Goal: Information Seeking & Learning: Check status

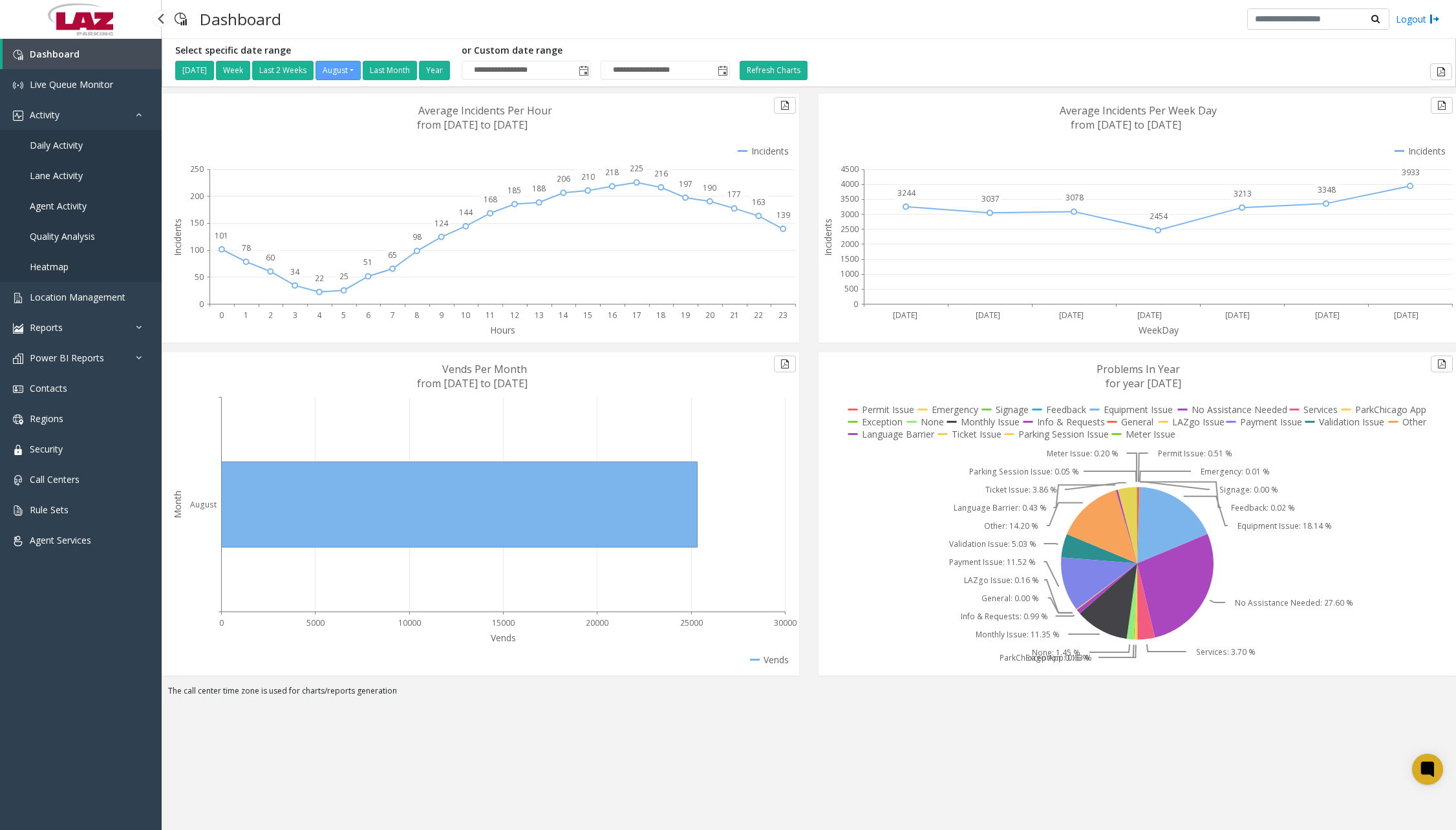
click at [69, 152] on link "Daily Activity" at bounding box center [80, 145] width 161 height 30
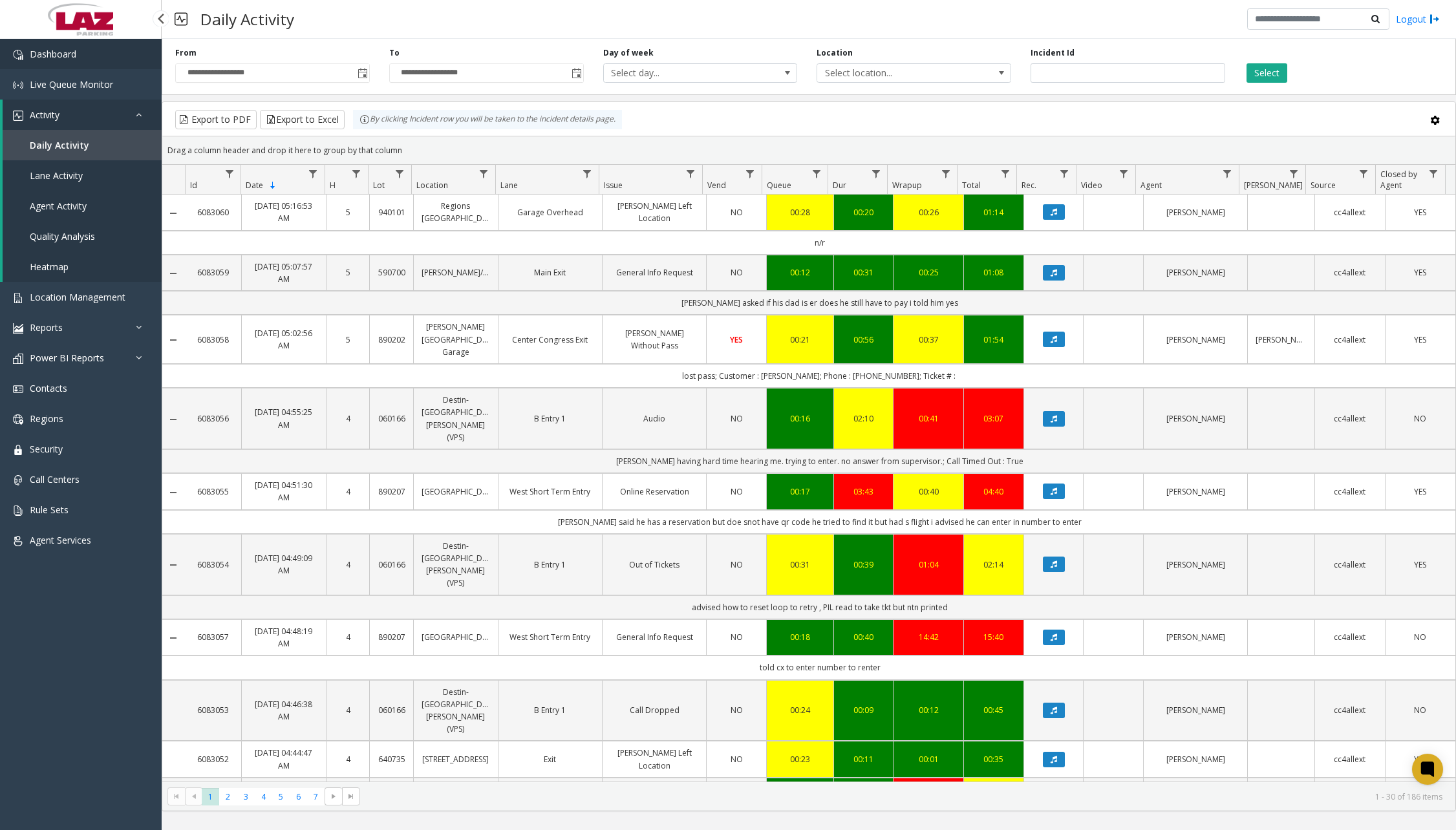
click at [75, 50] on span "Dashboard" at bounding box center [52, 53] width 47 height 12
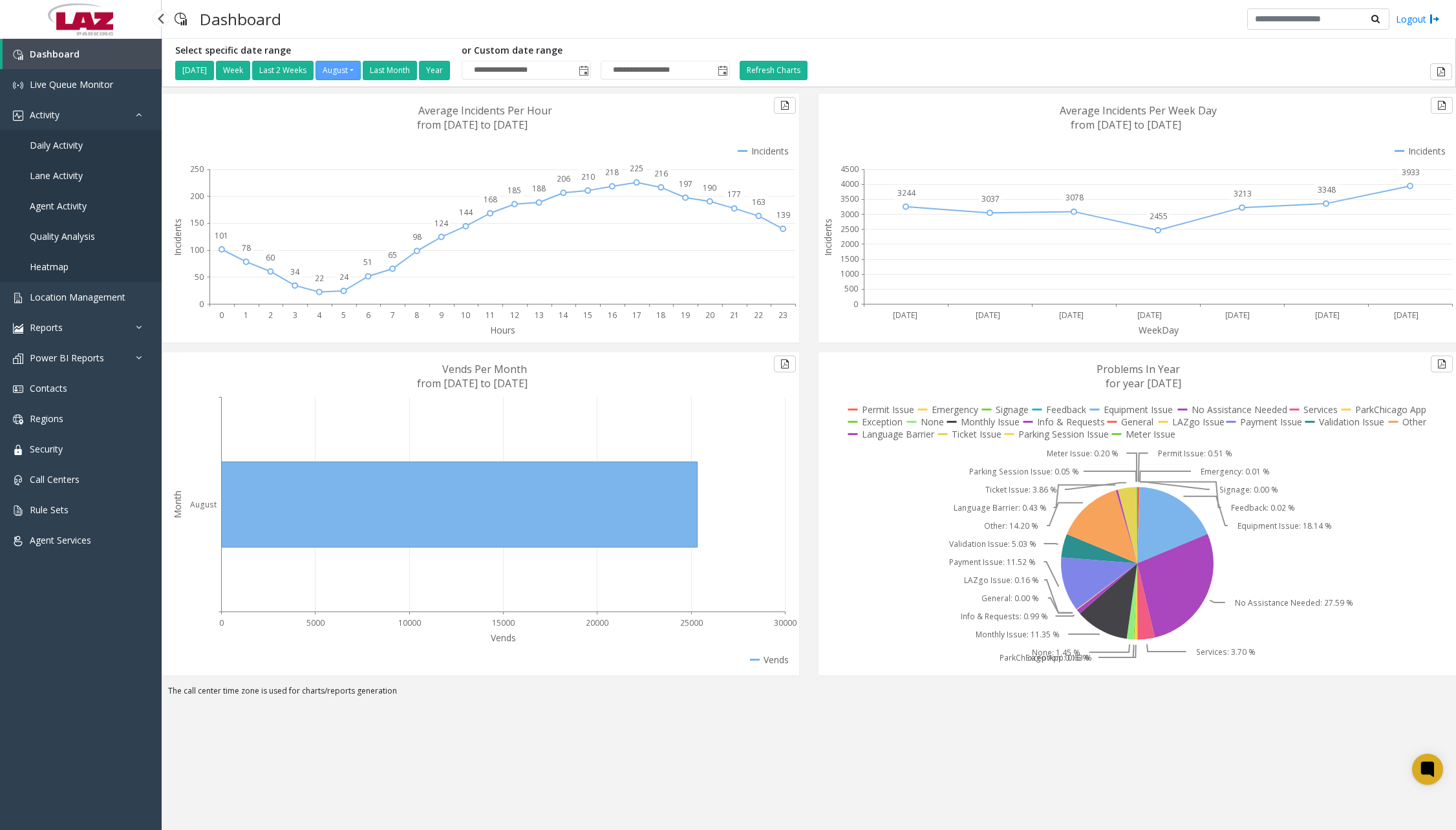
click at [78, 148] on span "Daily Activity" at bounding box center [56, 145] width 53 height 12
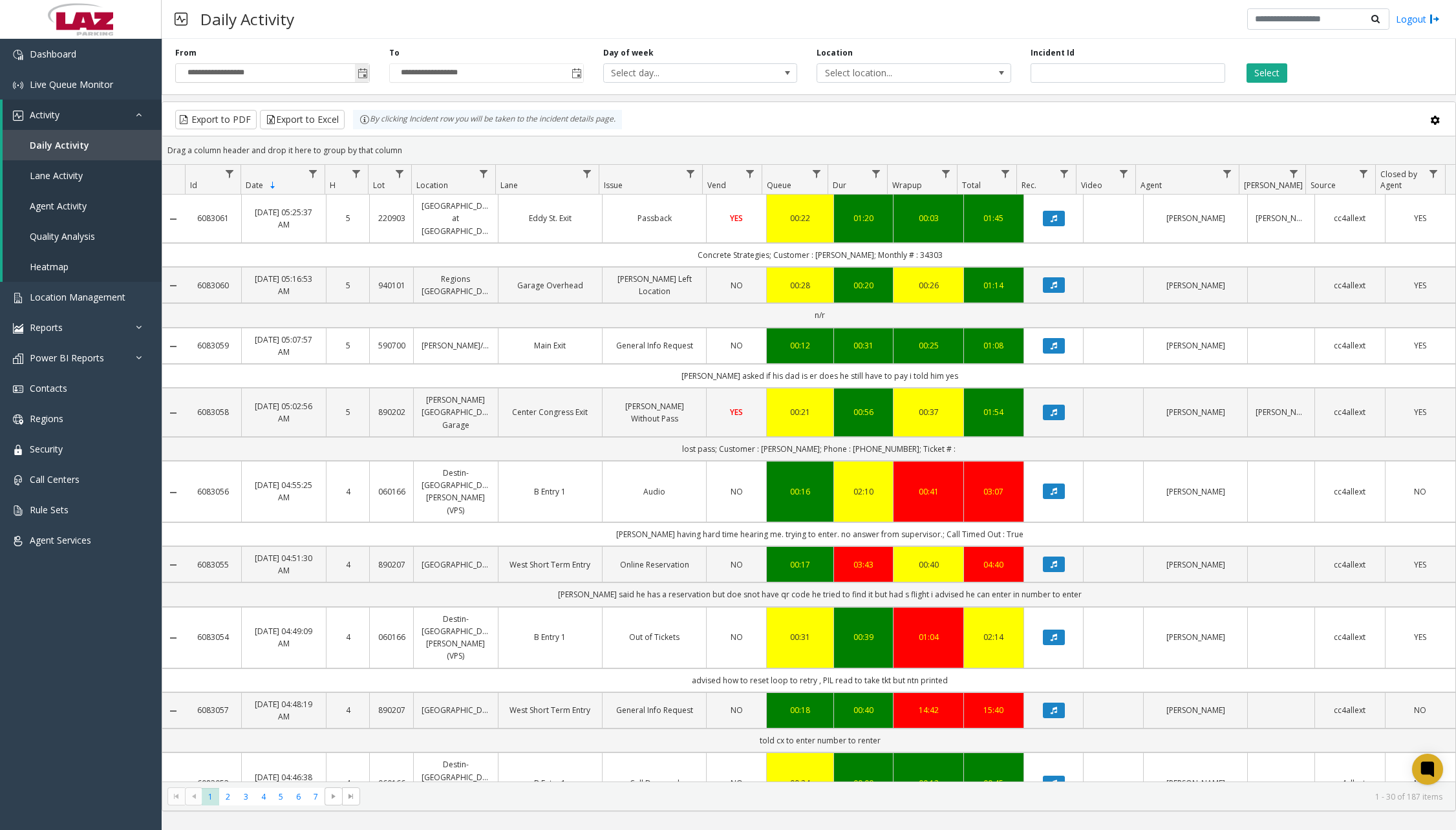
click at [367, 78] on span "Toggle popup" at bounding box center [362, 74] width 11 height 11
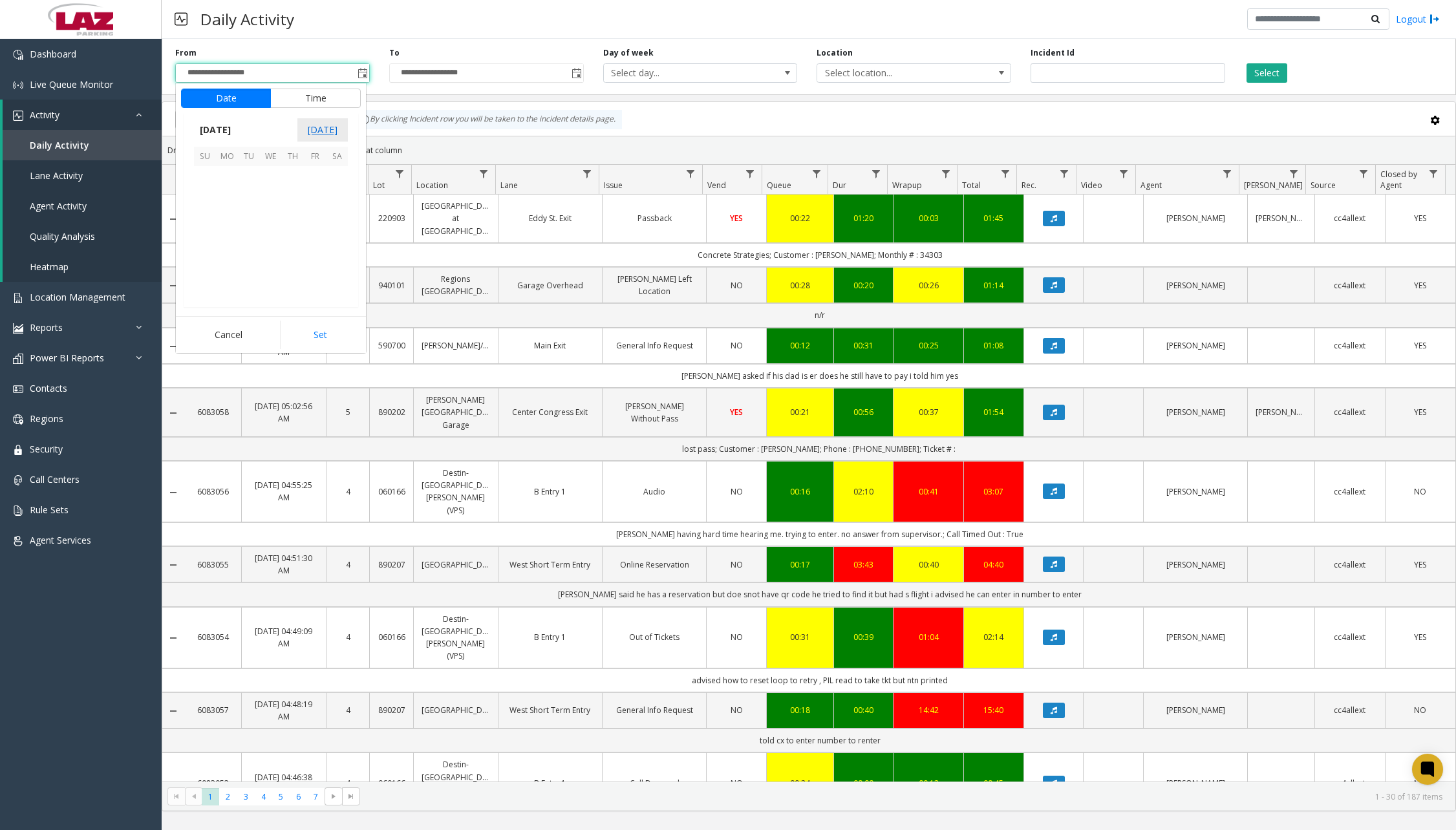
scroll to position [231940, 0]
click at [249, 268] on span "26" at bounding box center [248, 265] width 22 height 22
click at [211, 223] on span "12" at bounding box center [212, 224] width 11 height 12
click at [274, 225] on span "00" at bounding box center [277, 224] width 11 height 12
click at [334, 225] on span "AM" at bounding box center [339, 224] width 14 height 12
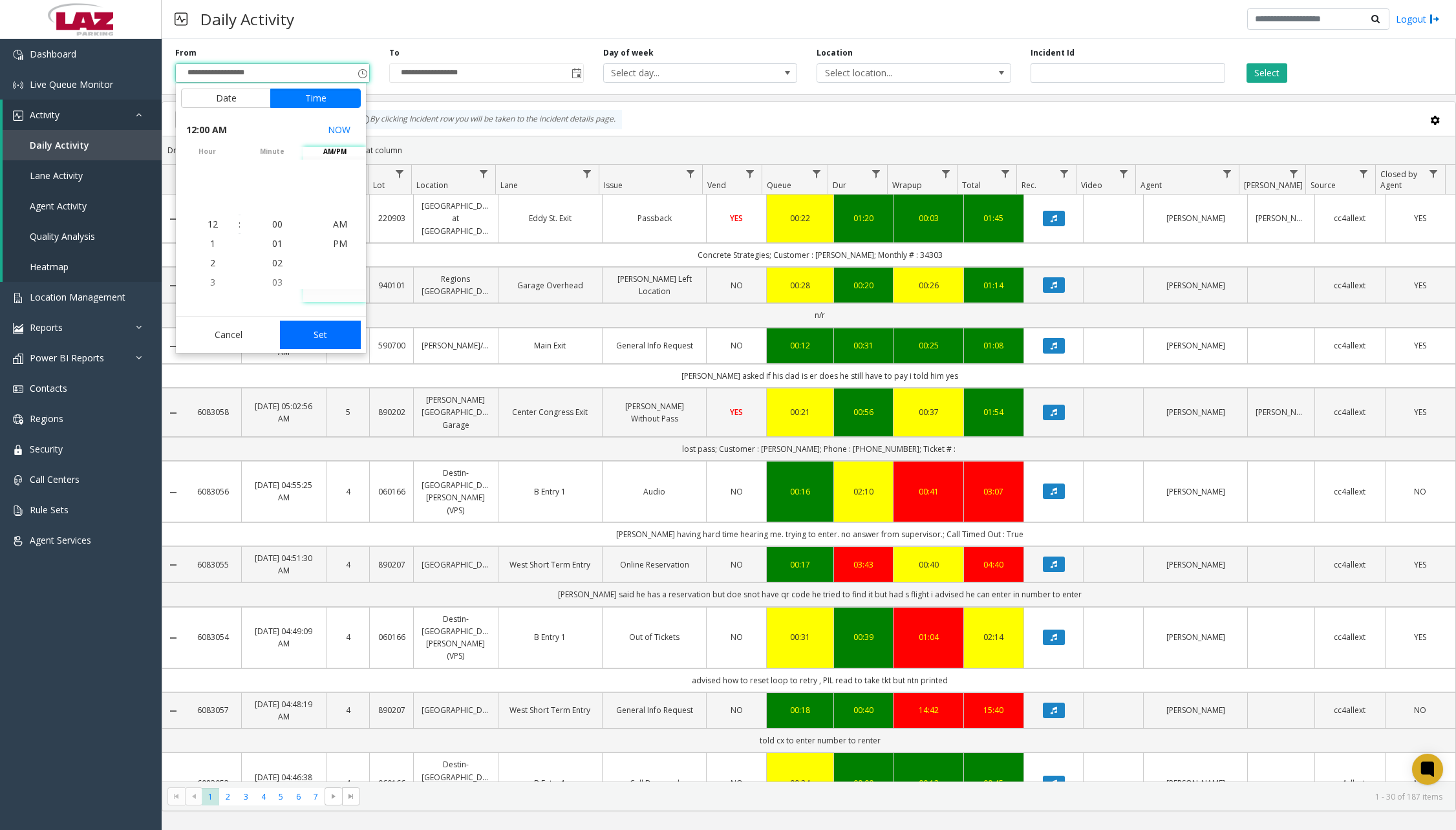
click at [328, 336] on button "Set" at bounding box center [320, 334] width 81 height 29
type input "**********"
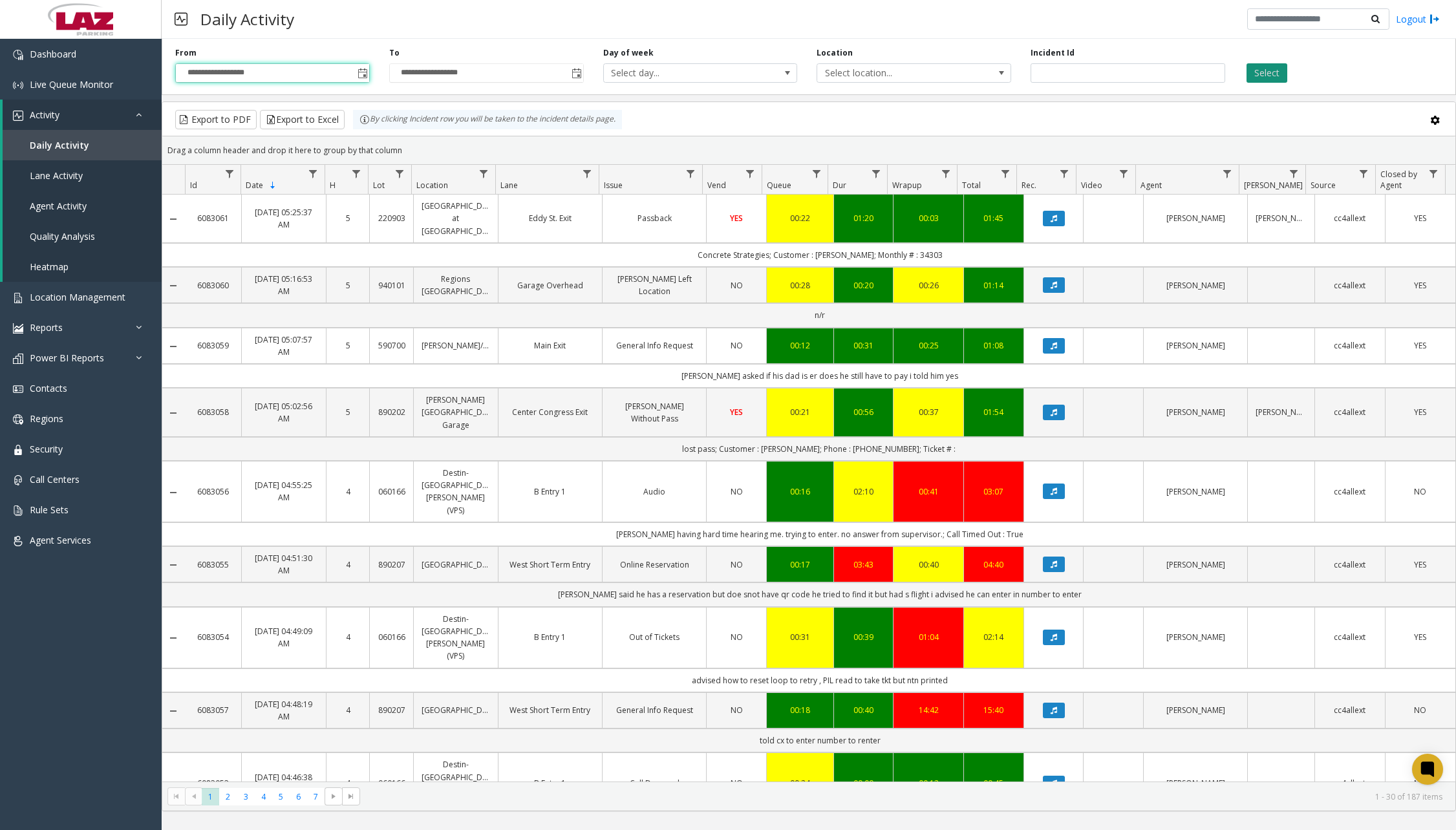
click at [1276, 75] on button "Select" at bounding box center [1268, 73] width 41 height 20
click at [1230, 173] on span "Data table" at bounding box center [1227, 174] width 11 height 11
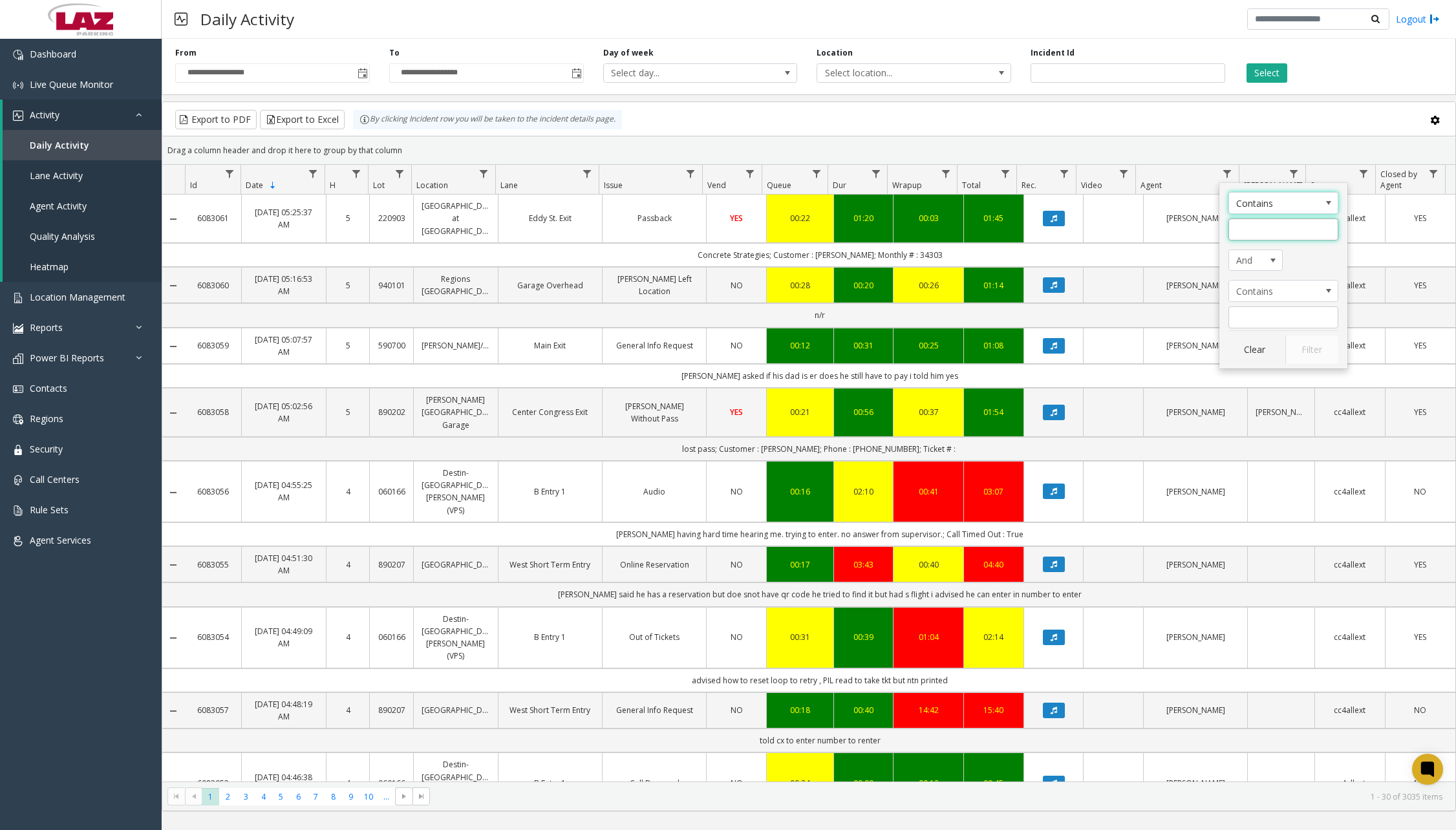
click at [1250, 223] on input "Agent Filter" at bounding box center [1284, 229] width 110 height 22
type input "***"
click at [1304, 342] on button "Filter" at bounding box center [1312, 350] width 53 height 29
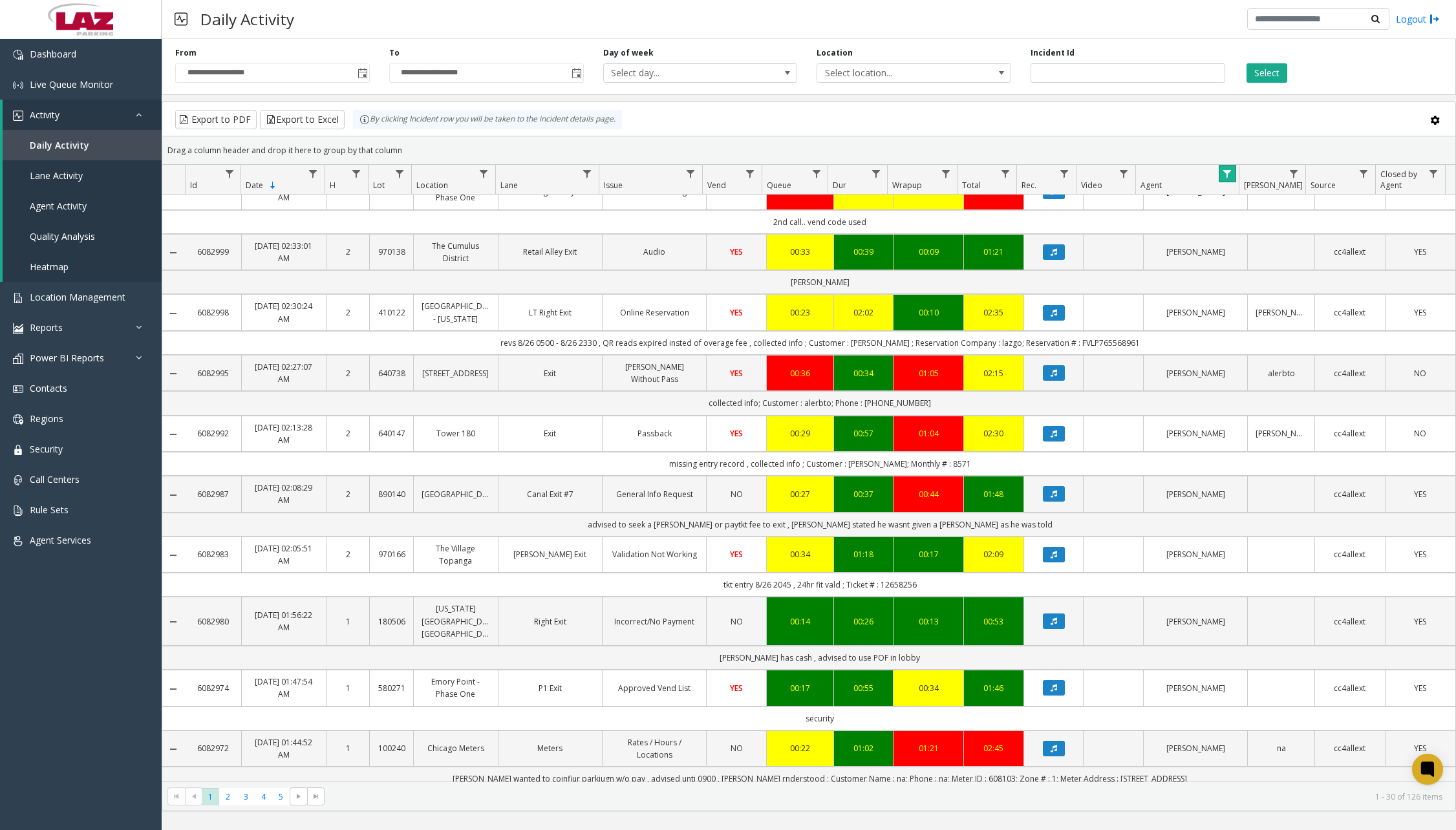
scroll to position [1220, 0]
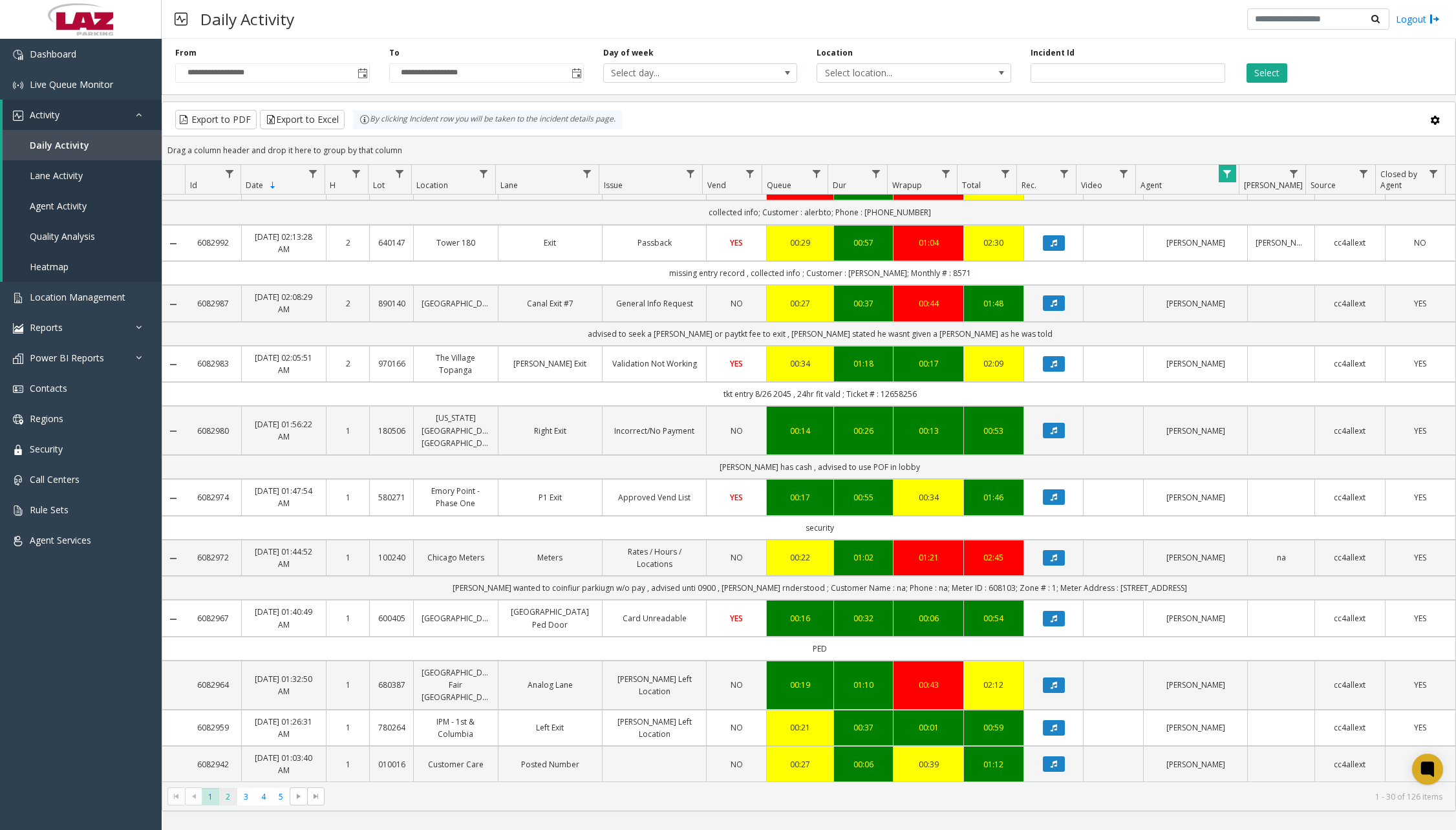
click at [229, 795] on span "2" at bounding box center [228, 796] width 17 height 17
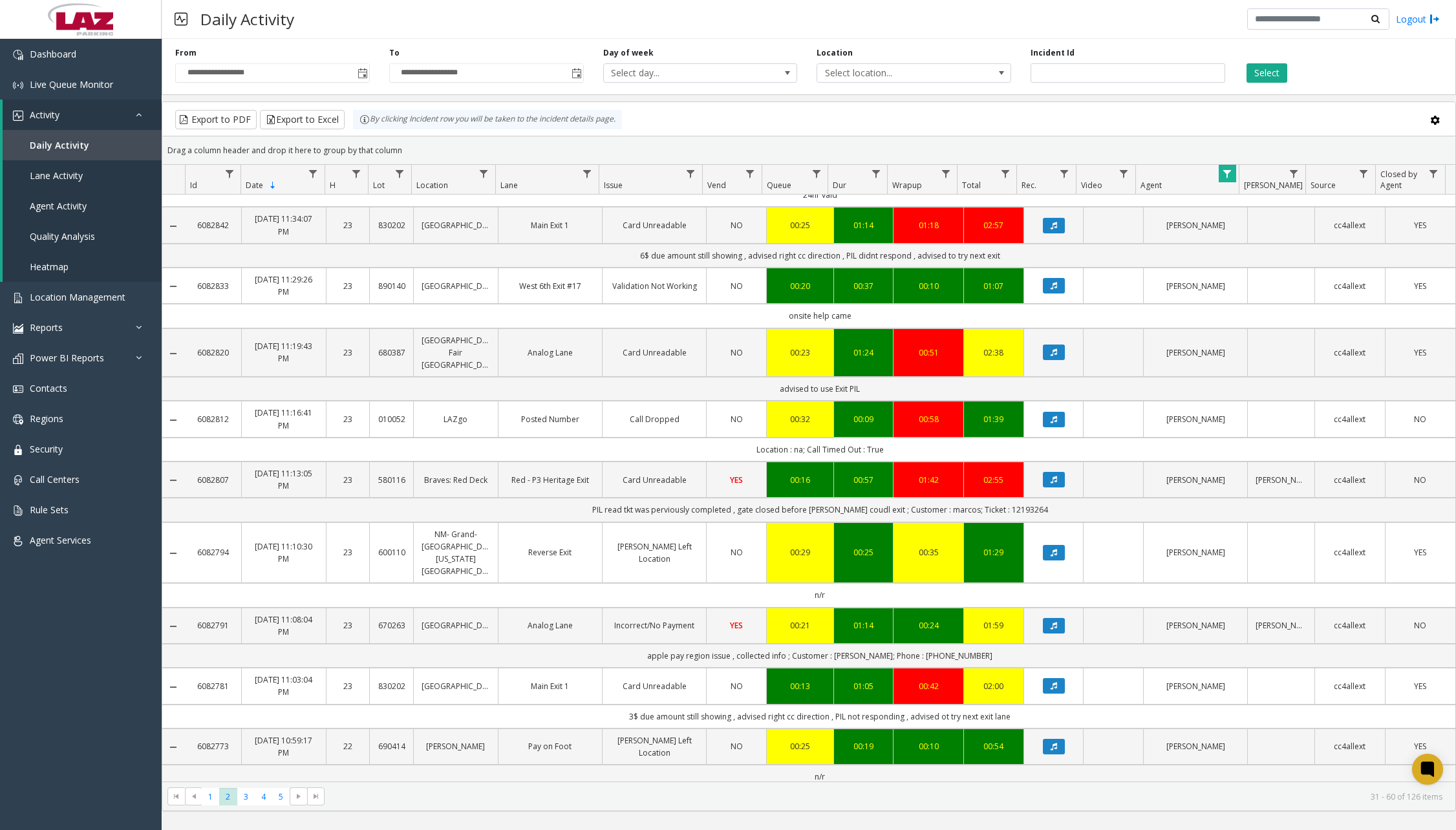
scroll to position [970, 0]
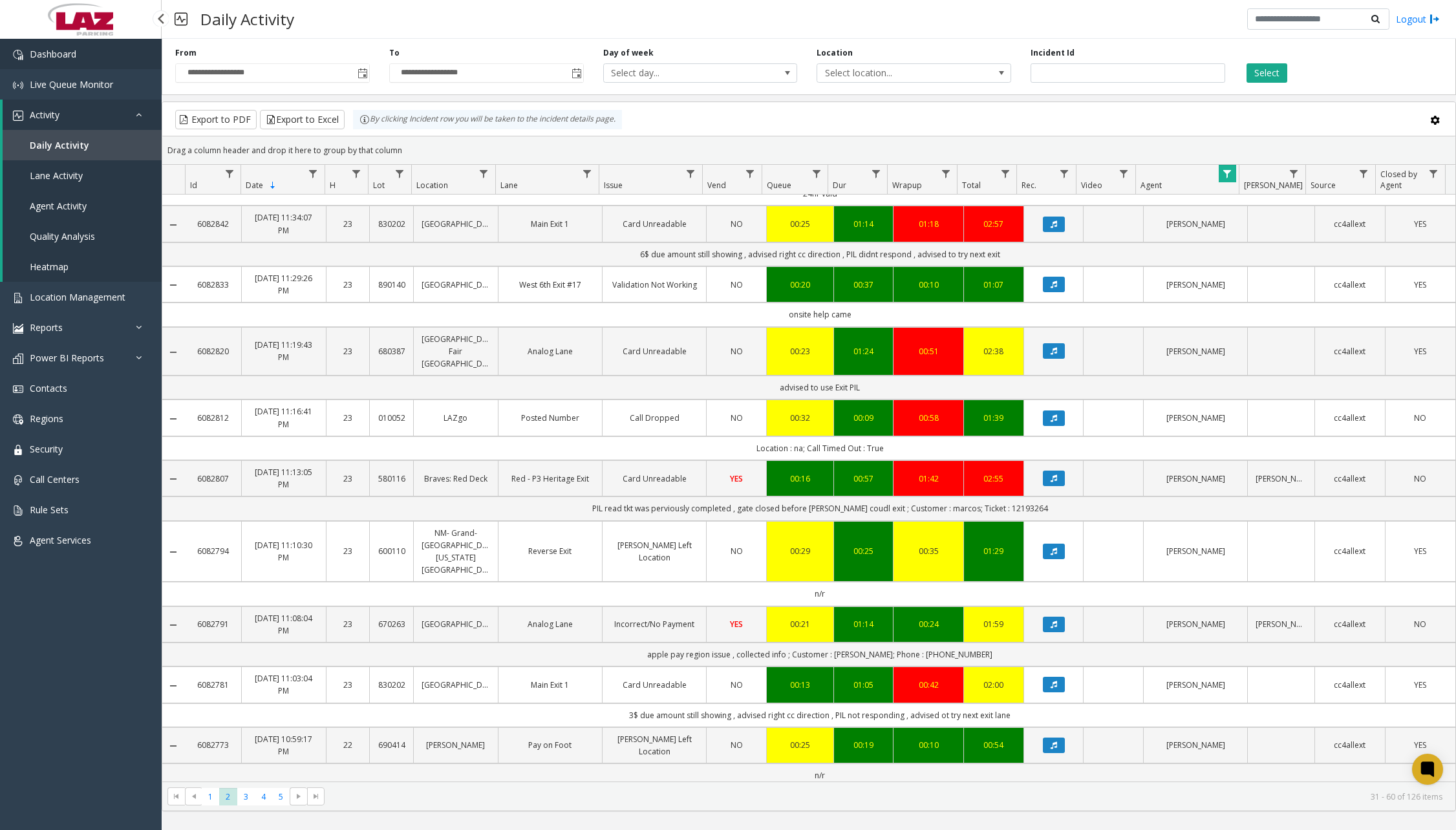
click at [114, 60] on link "Dashboard" at bounding box center [80, 53] width 161 height 30
